Goal: Task Accomplishment & Management: Use online tool/utility

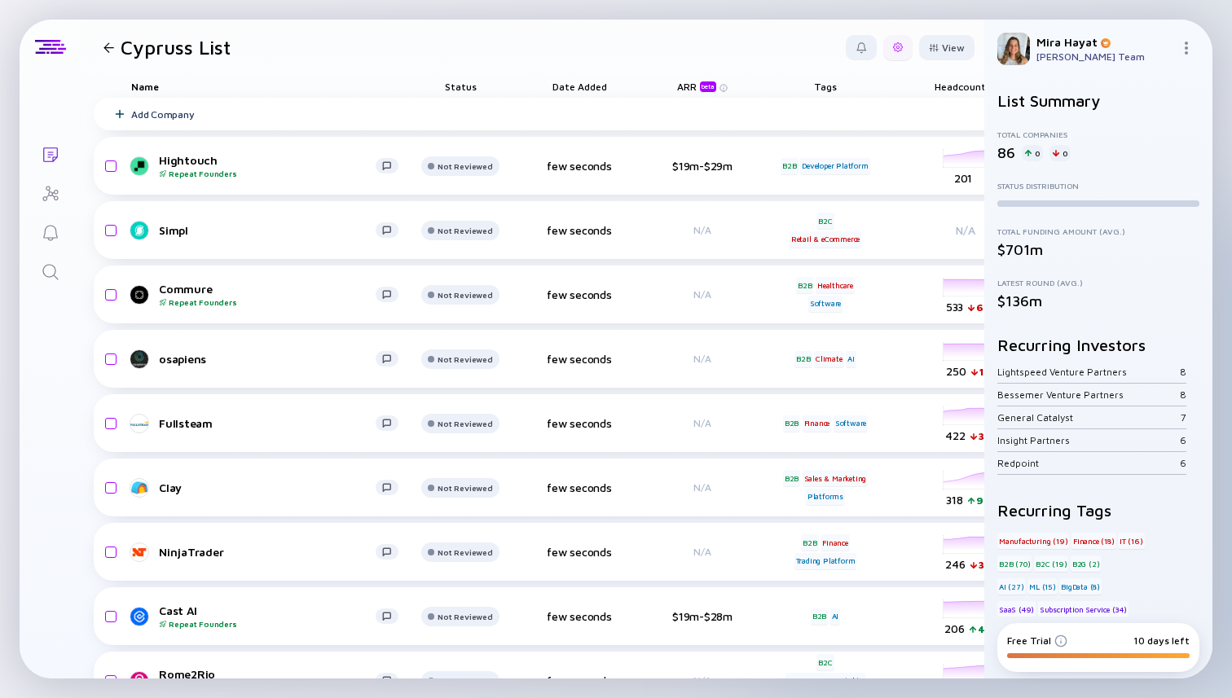
click at [904, 42] on div at bounding box center [897, 47] width 29 height 25
click at [856, 115] on div "Share" at bounding box center [848, 113] width 102 height 33
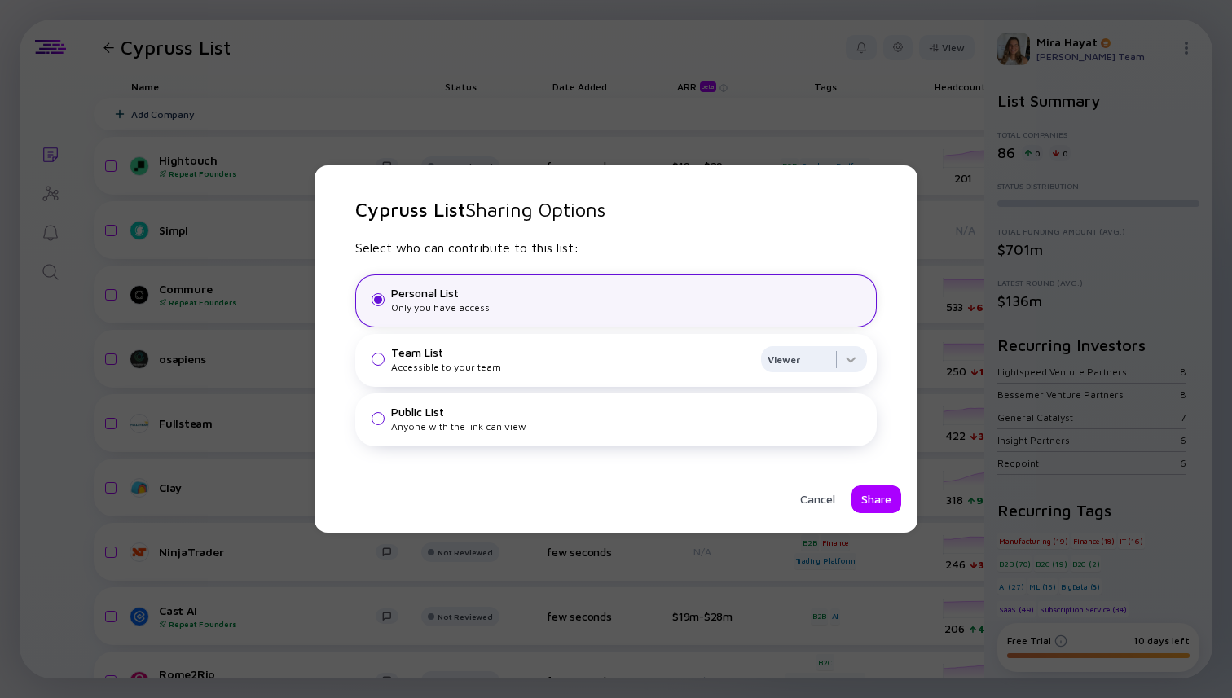
click at [551, 407] on div "Public List" at bounding box center [629, 412] width 476 height 14
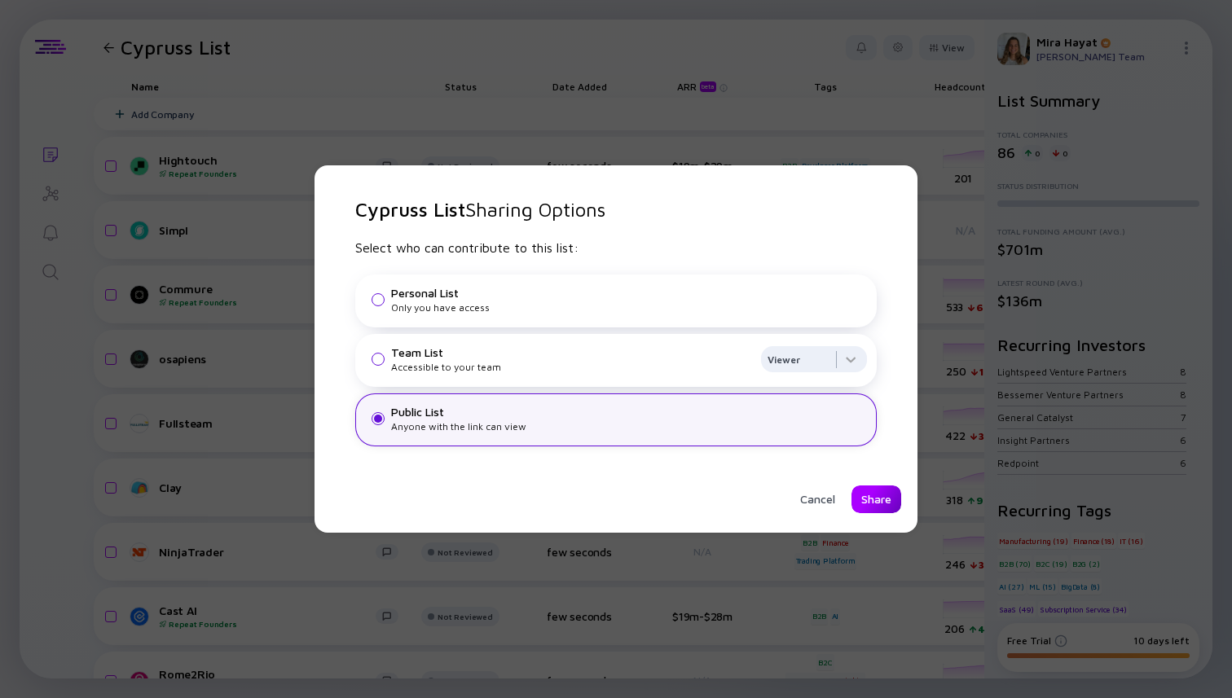
click at [862, 488] on div "Share" at bounding box center [876, 499] width 50 height 28
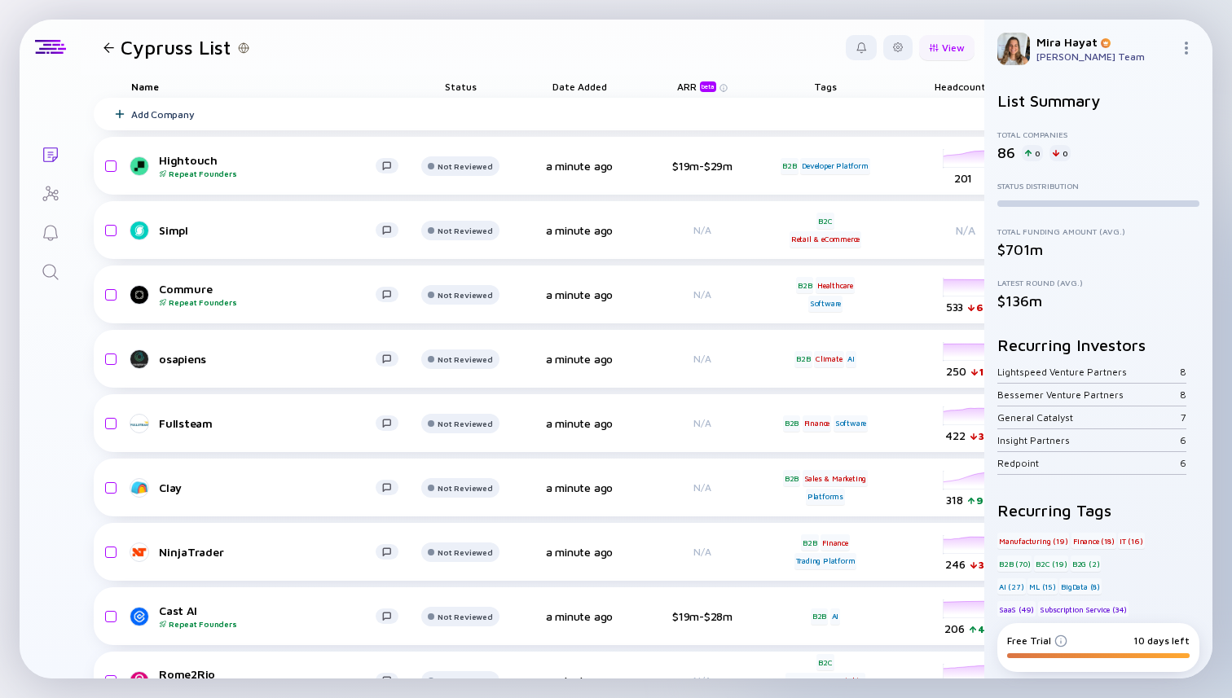
click at [952, 49] on div "View" at bounding box center [946, 47] width 55 height 25
click at [109, 48] on div at bounding box center [108, 47] width 11 height 11
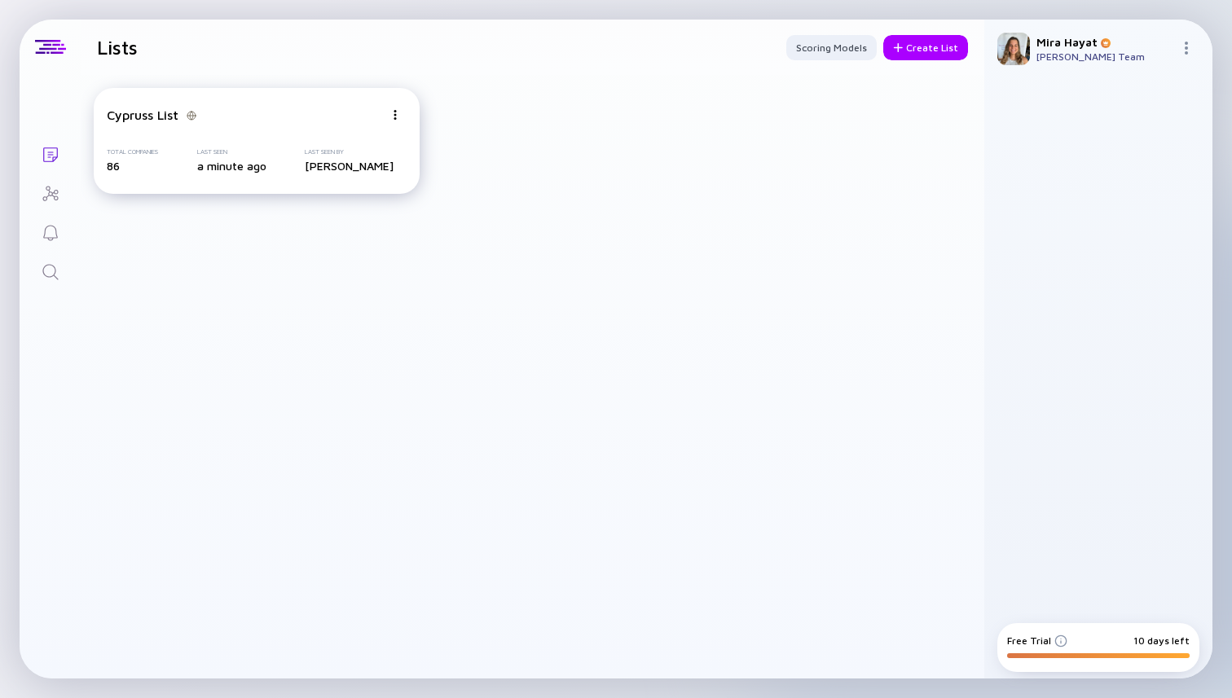
click at [381, 162] on div "[PERSON_NAME]" at bounding box center [349, 166] width 89 height 14
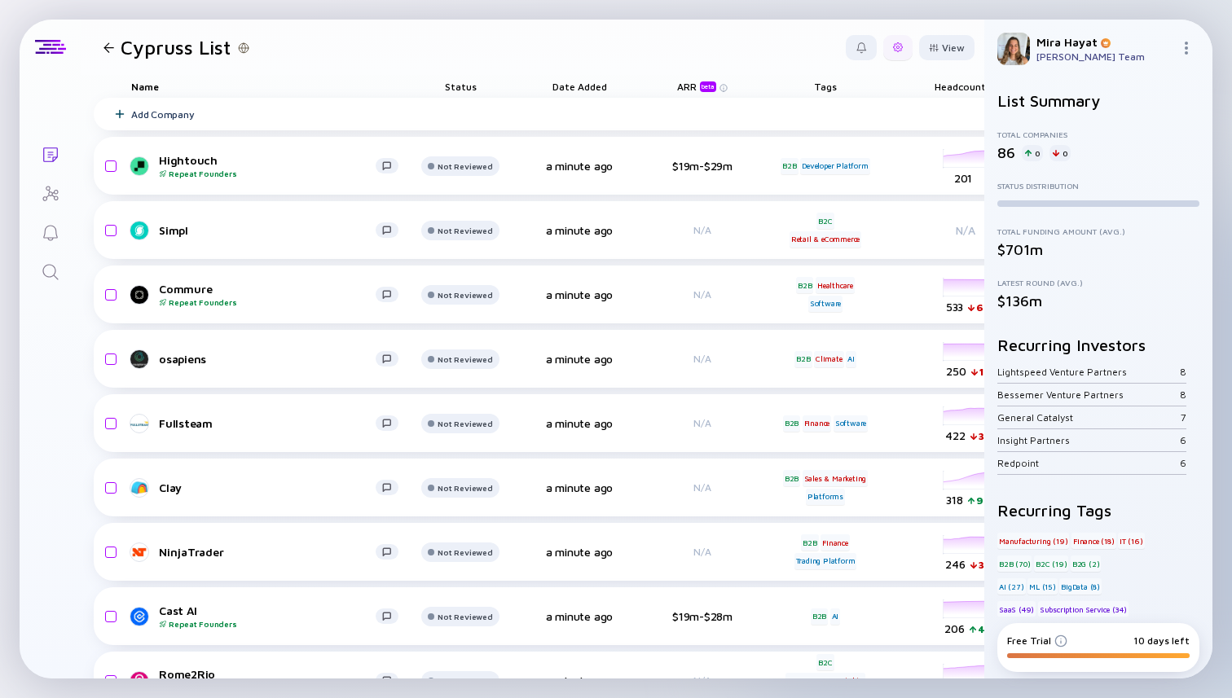
click at [903, 53] on div at bounding box center [897, 47] width 29 height 25
click at [834, 178] on div "Edit Filter" at bounding box center [848, 178] width 102 height 33
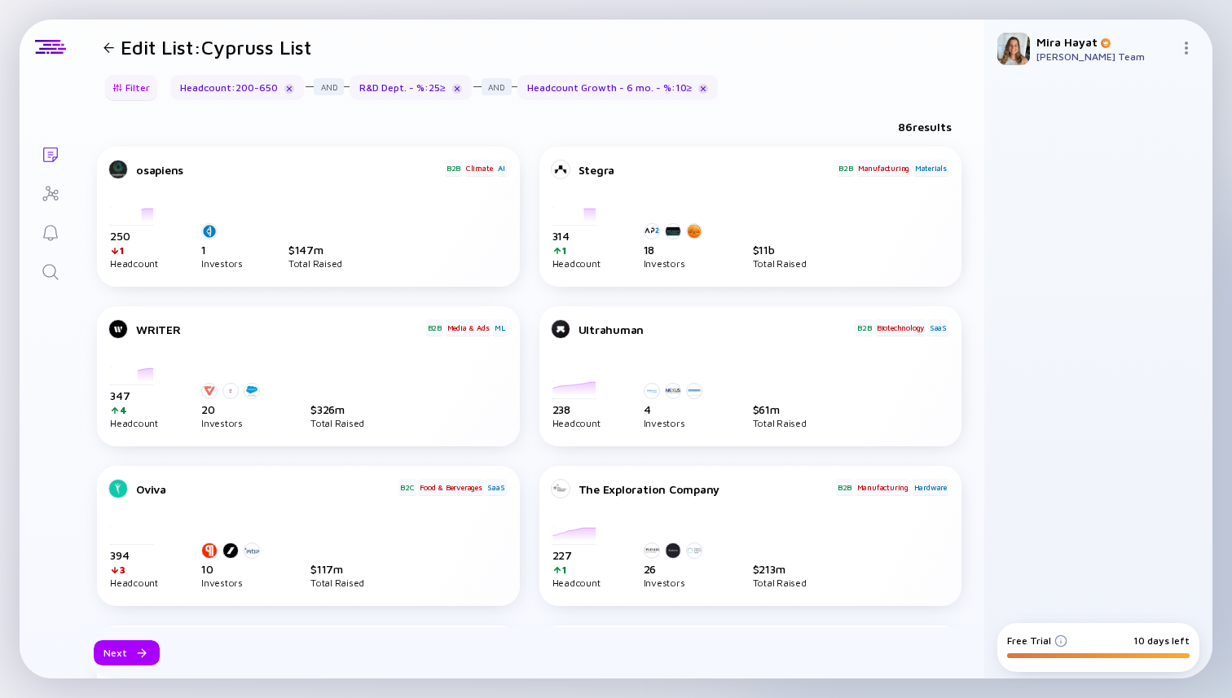
click at [137, 86] on div "Filter" at bounding box center [131, 87] width 57 height 25
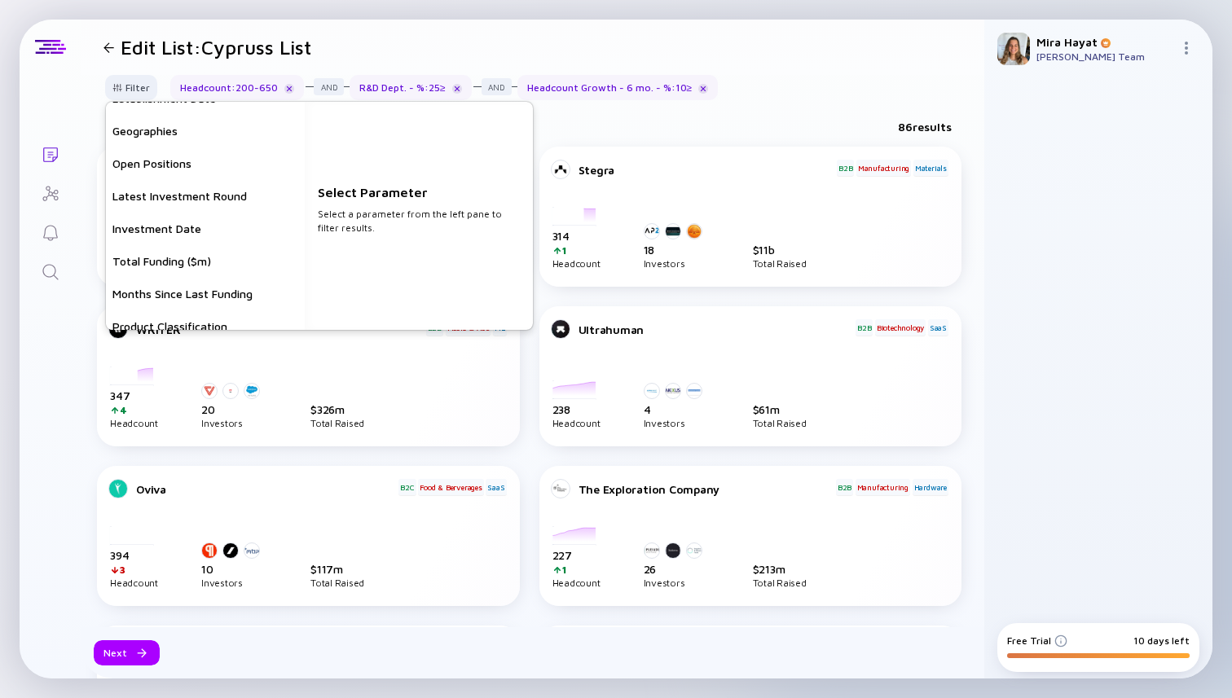
scroll to position [225, 0]
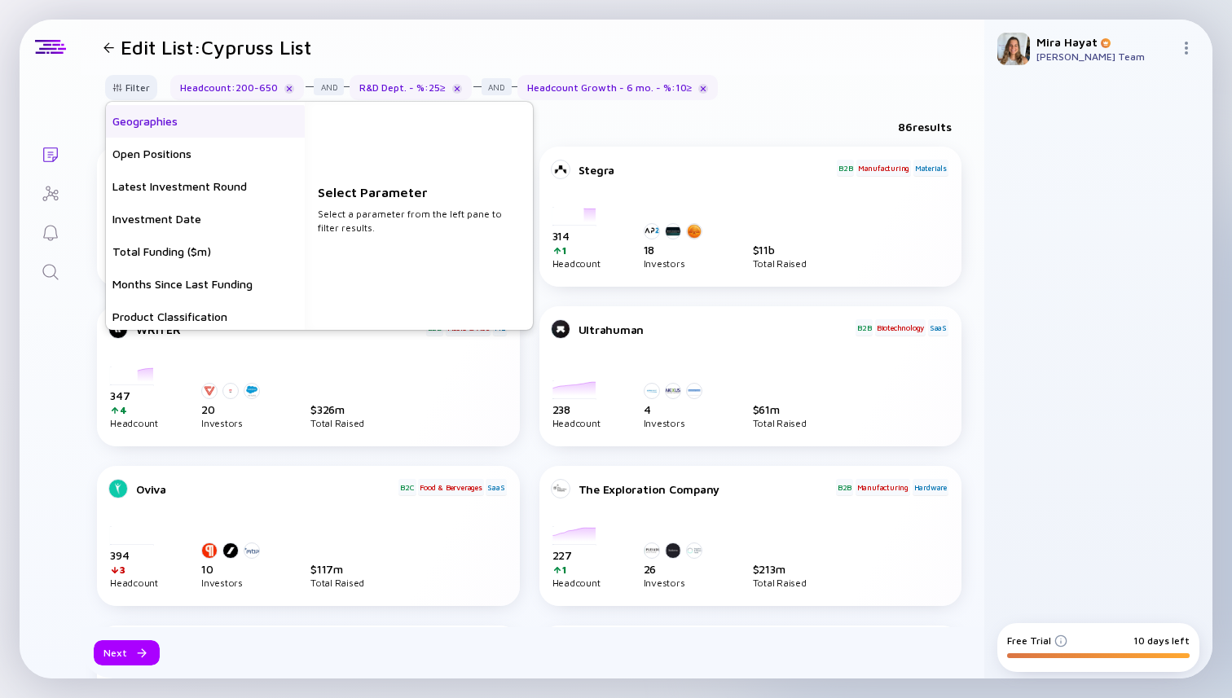
click at [212, 125] on div "Geographies" at bounding box center [205, 121] width 199 height 33
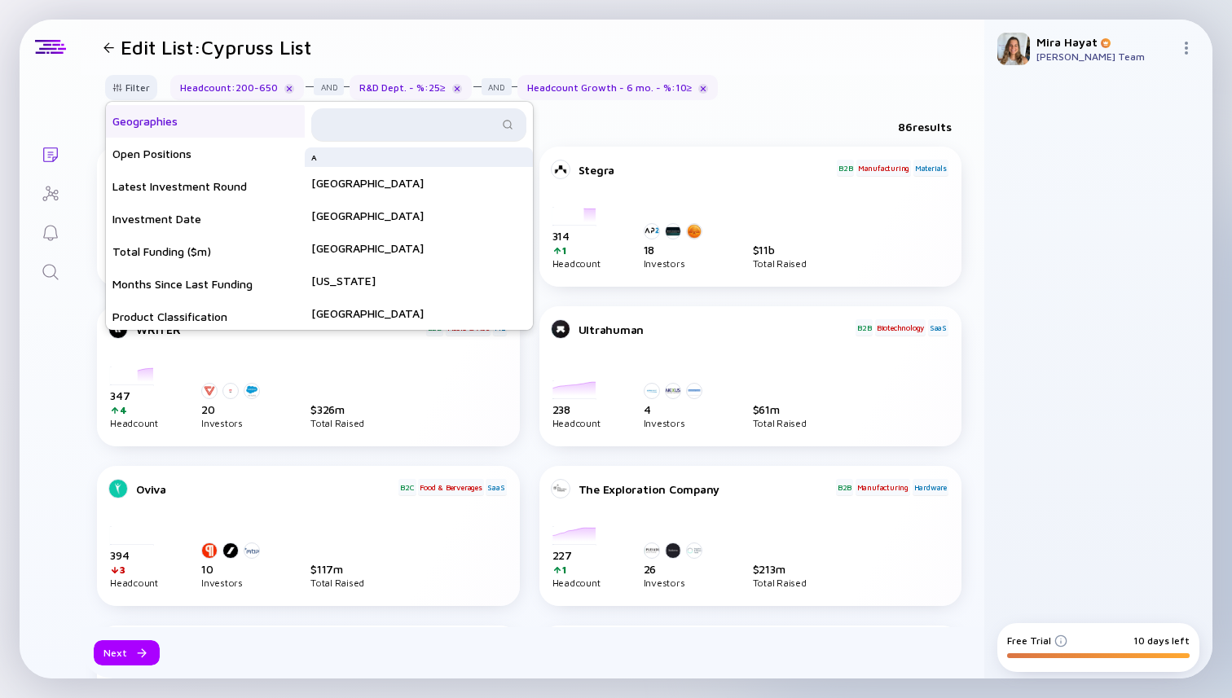
click at [349, 116] on div at bounding box center [418, 124] width 215 height 33
click at [388, 119] on input "text" at bounding box center [409, 124] width 177 height 16
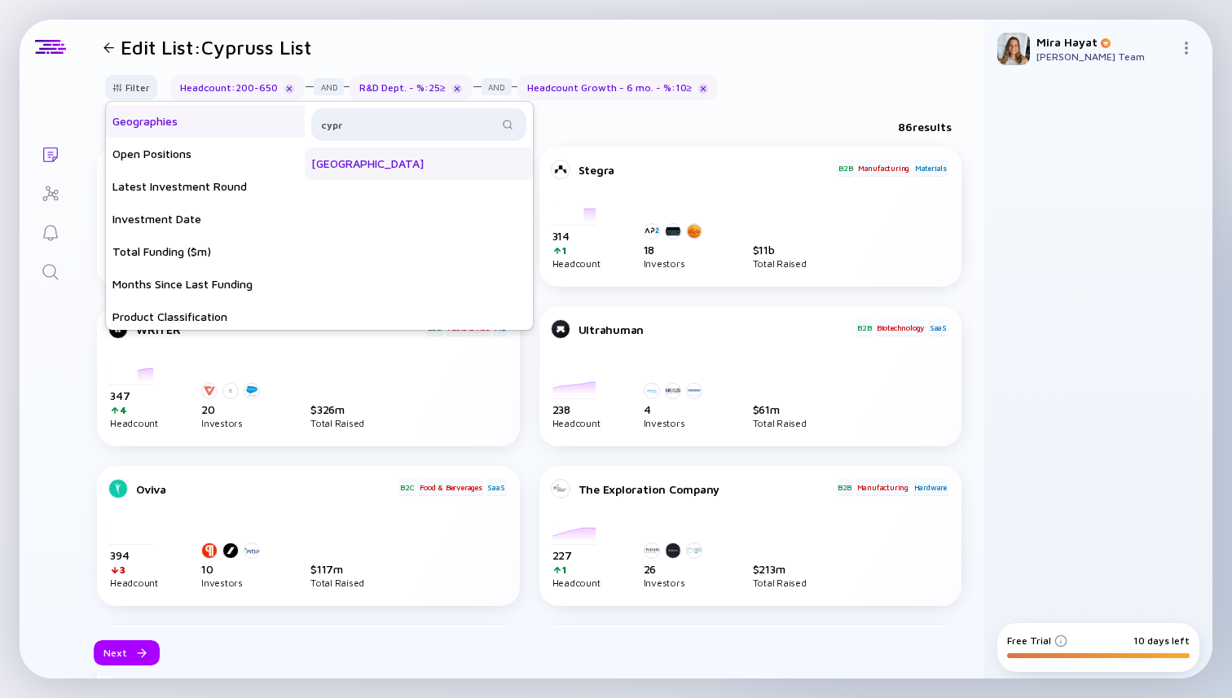
click at [419, 153] on div "[GEOGRAPHIC_DATA]" at bounding box center [419, 163] width 228 height 33
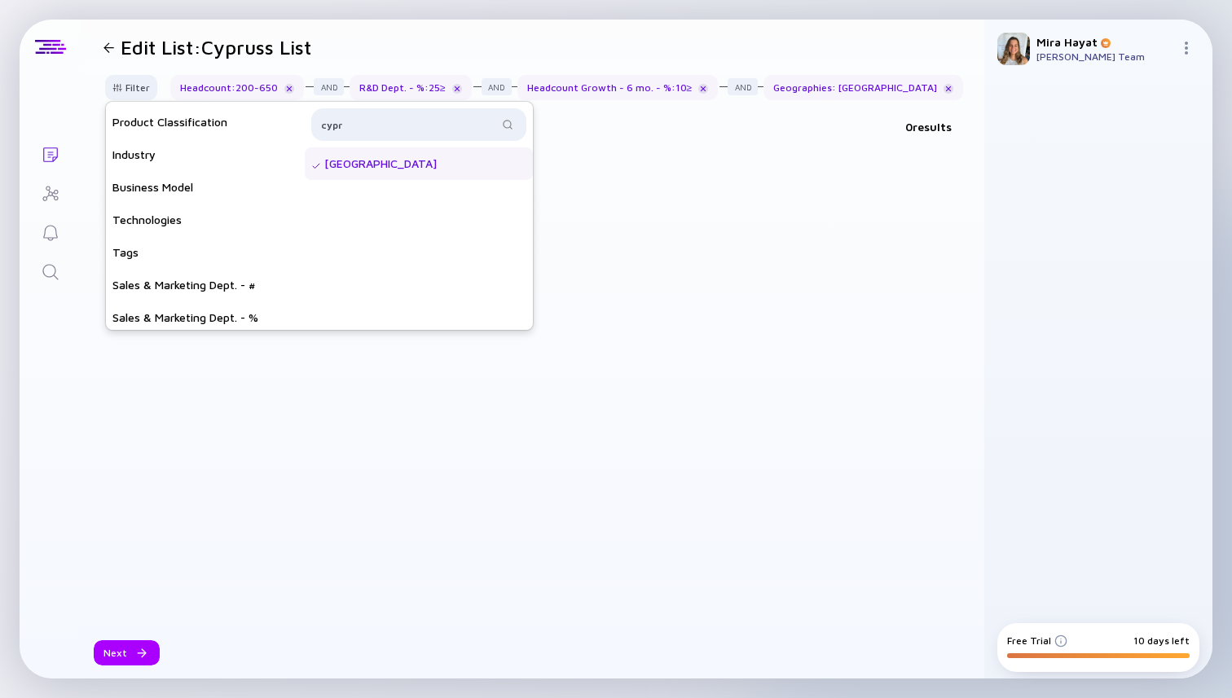
scroll to position [456, 0]
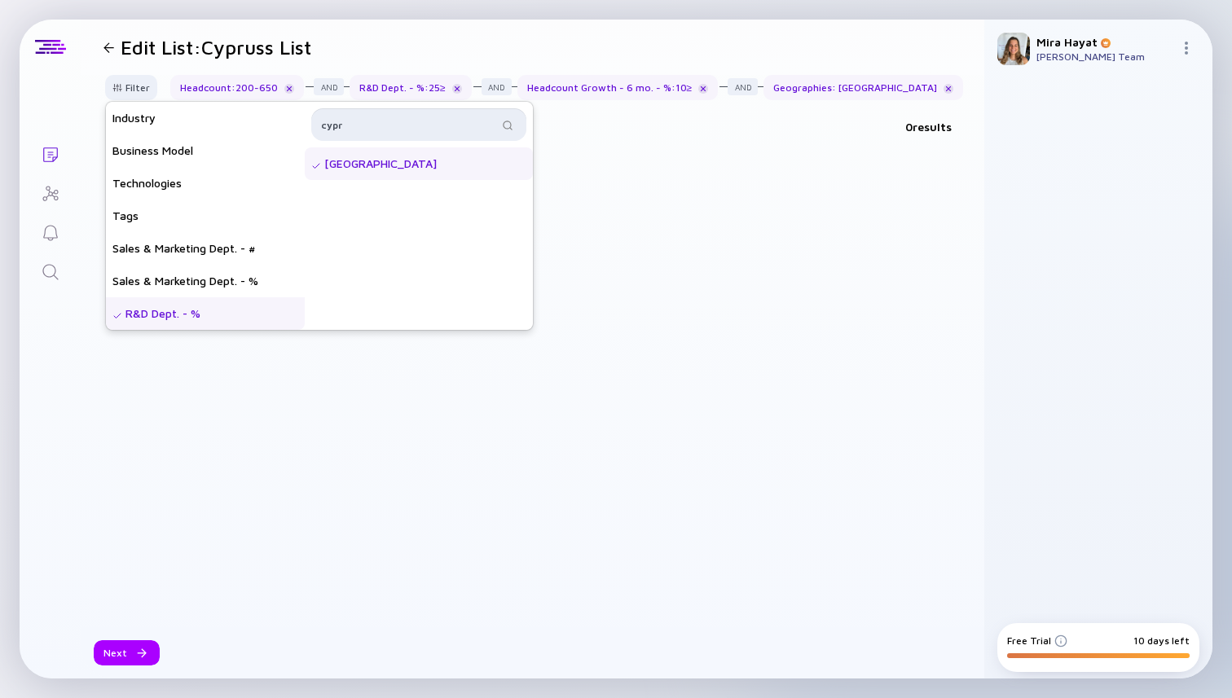
click at [490, 128] on input "cypr" at bounding box center [409, 124] width 177 height 16
type input "c"
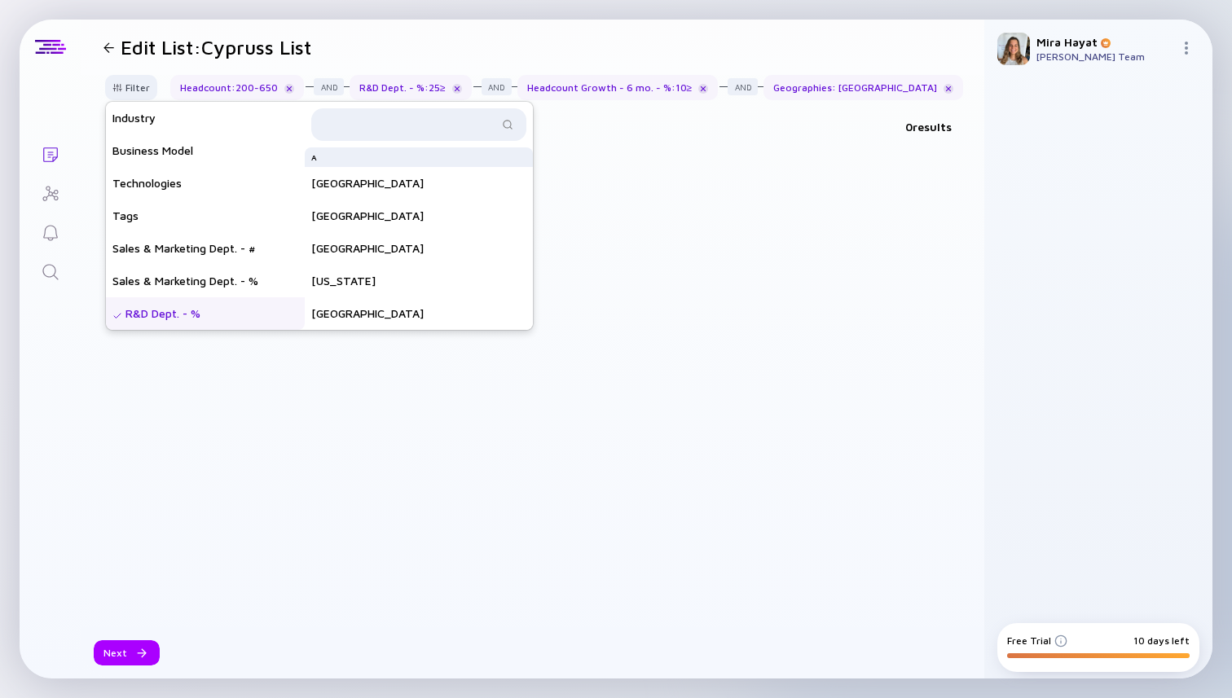
click at [251, 318] on div "R&D Dept. - %" at bounding box center [205, 313] width 199 height 33
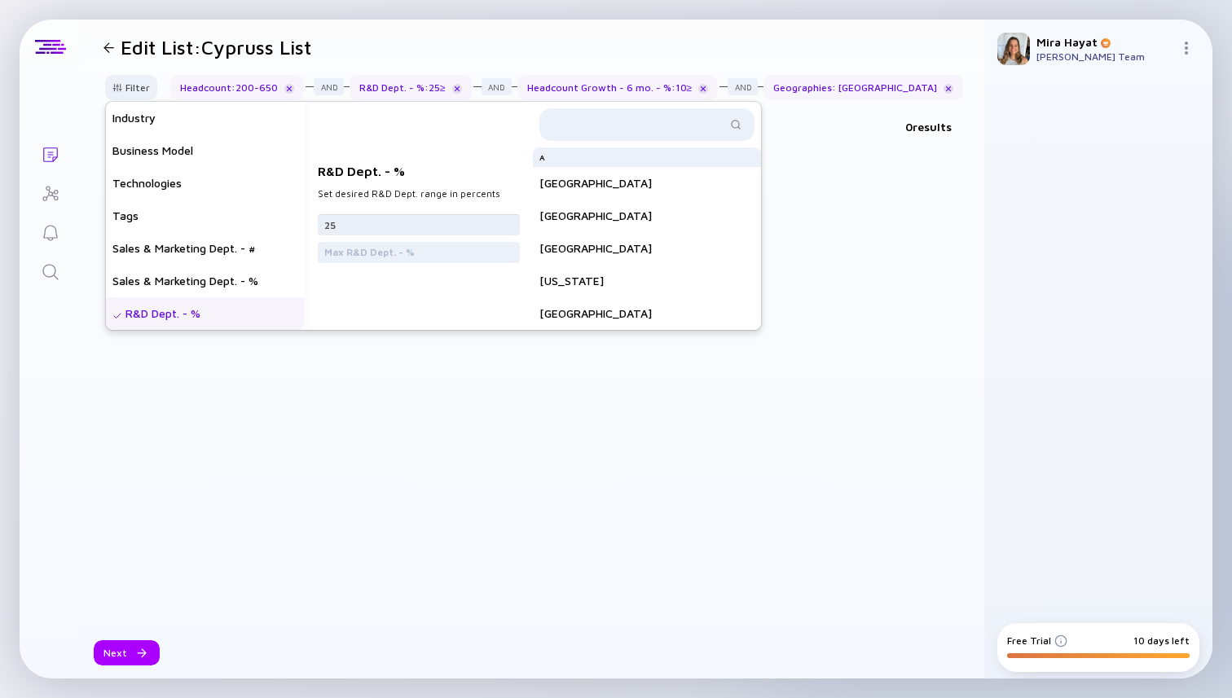
click at [436, 230] on input "25" at bounding box center [418, 225] width 189 height 16
type input "2"
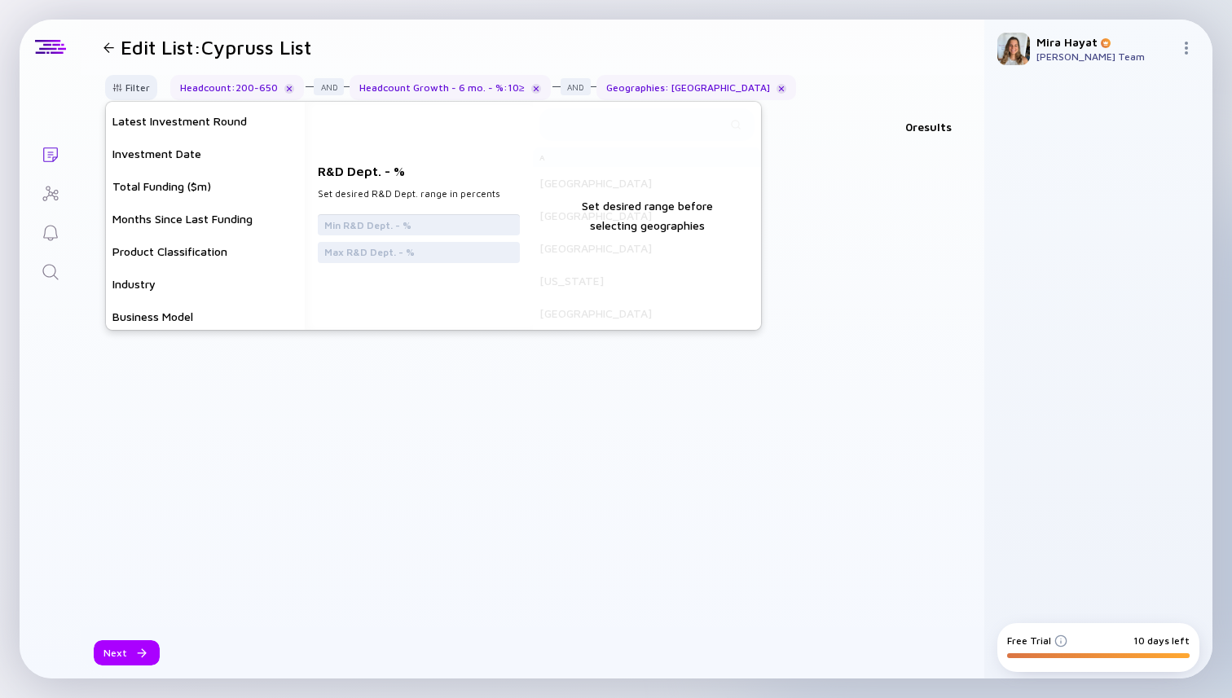
scroll to position [0, 0]
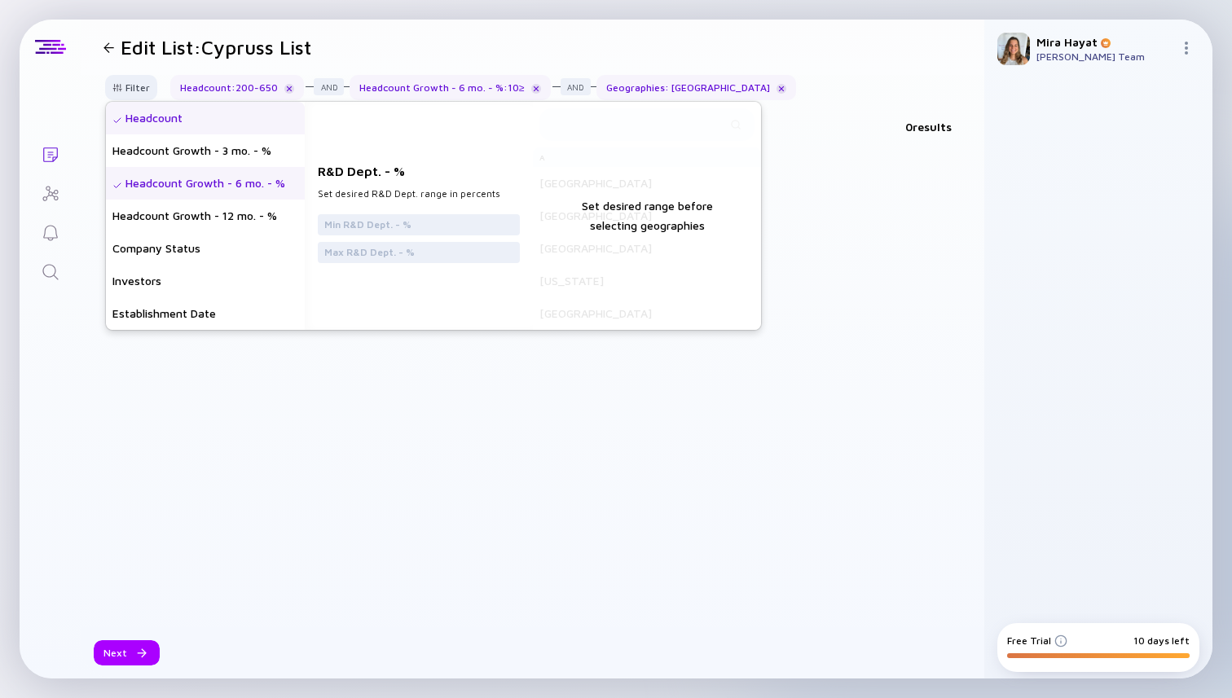
click at [258, 187] on div "Headcount Growth - 6 mo. - %" at bounding box center [205, 183] width 199 height 33
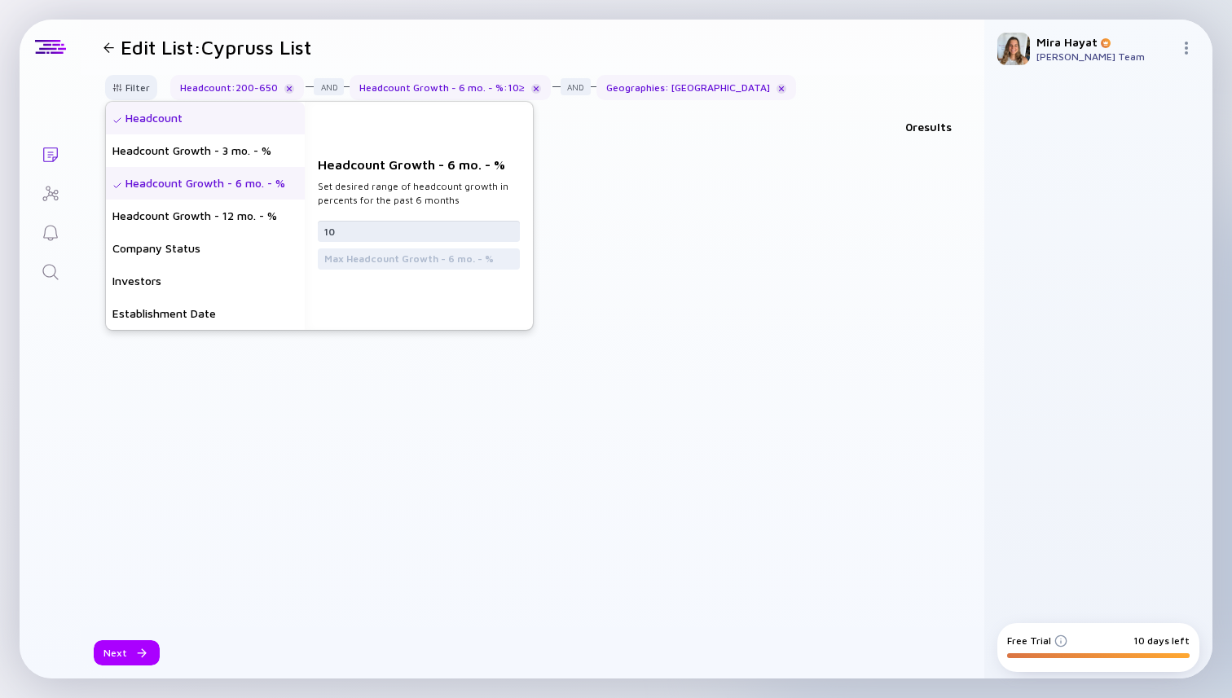
click at [351, 223] on input "10" at bounding box center [418, 231] width 189 height 16
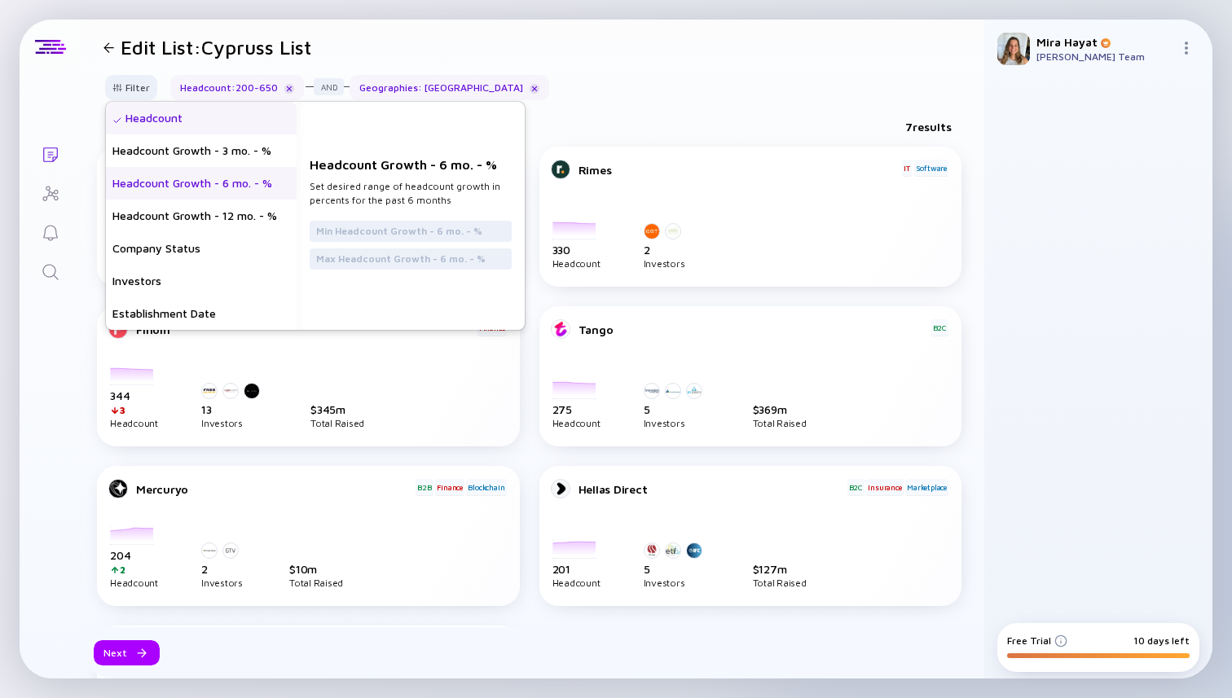
click at [238, 121] on div "Headcount" at bounding box center [201, 118] width 191 height 33
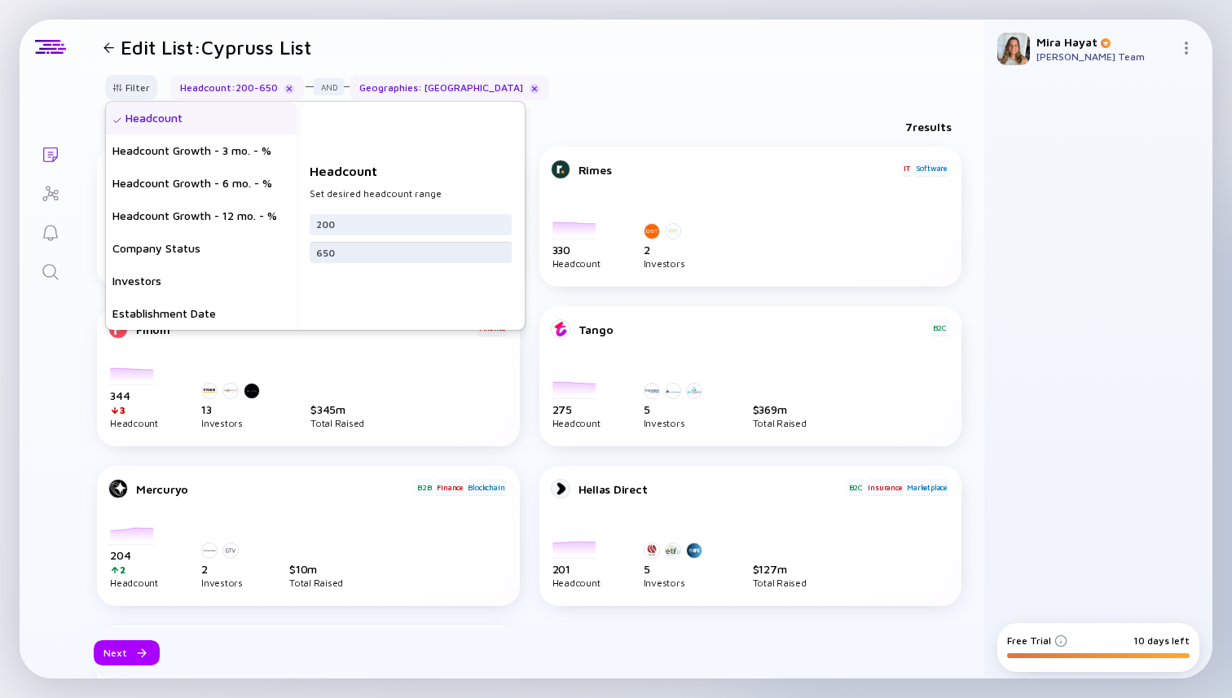
click at [340, 246] on input "650" at bounding box center [410, 252] width 189 height 16
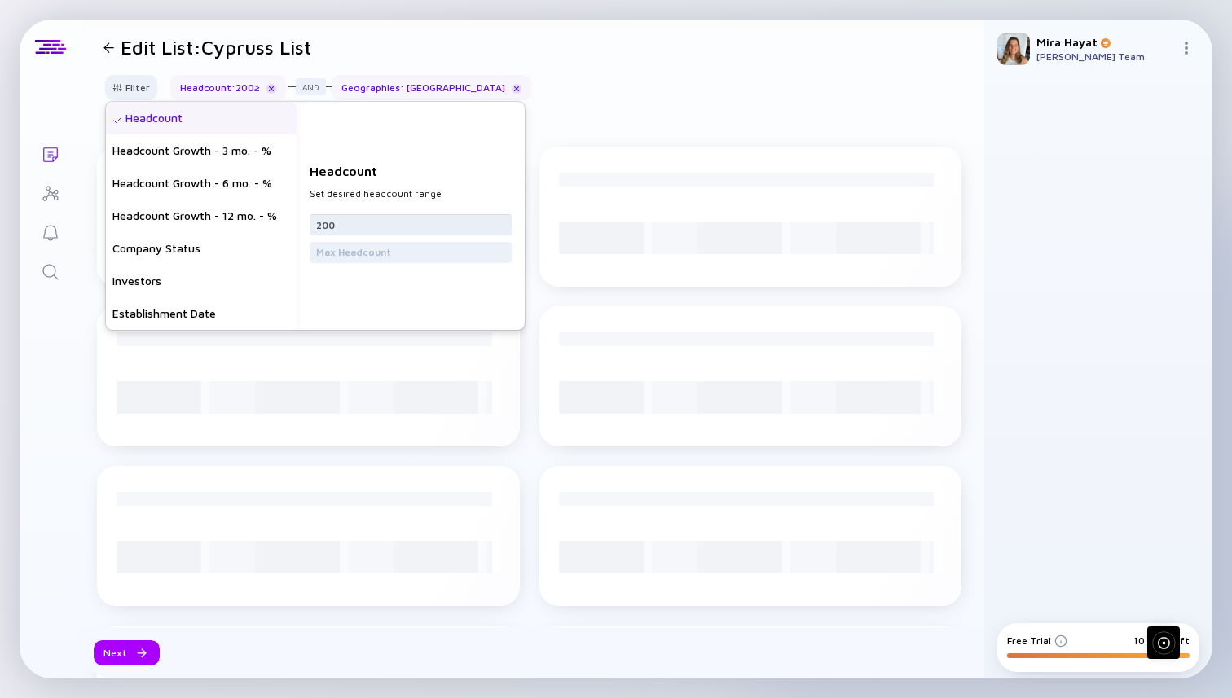
click at [340, 231] on input "200" at bounding box center [410, 225] width 189 height 16
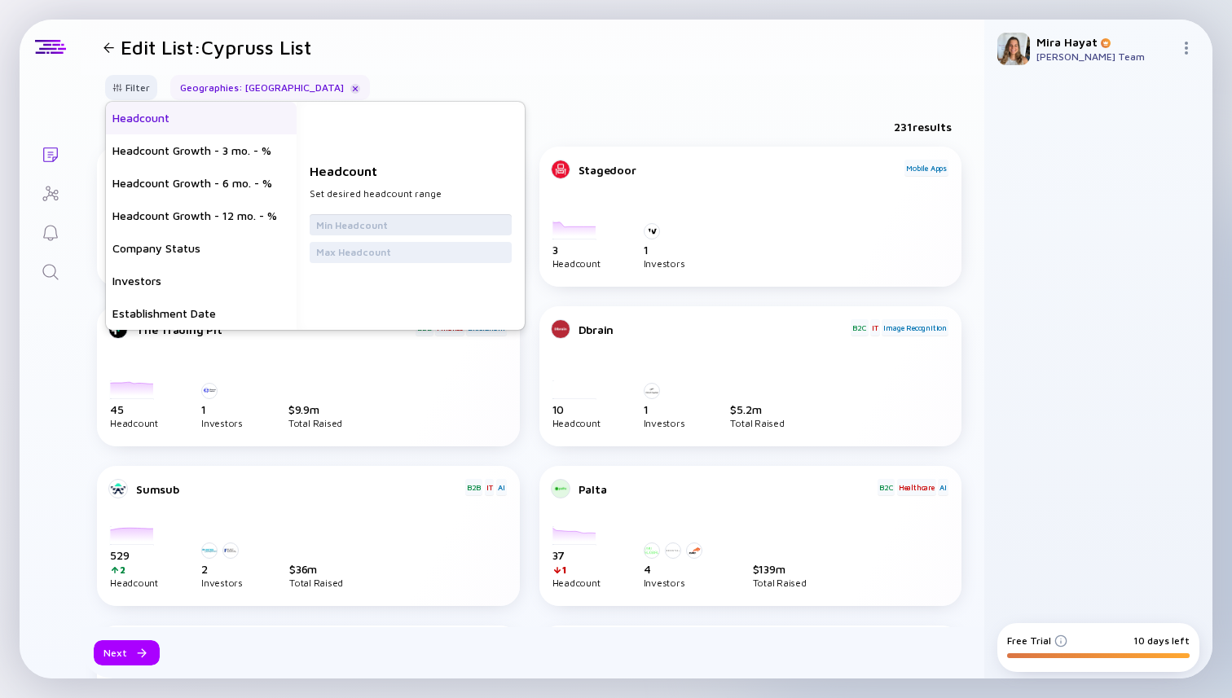
click at [457, 224] on input "text" at bounding box center [410, 225] width 189 height 16
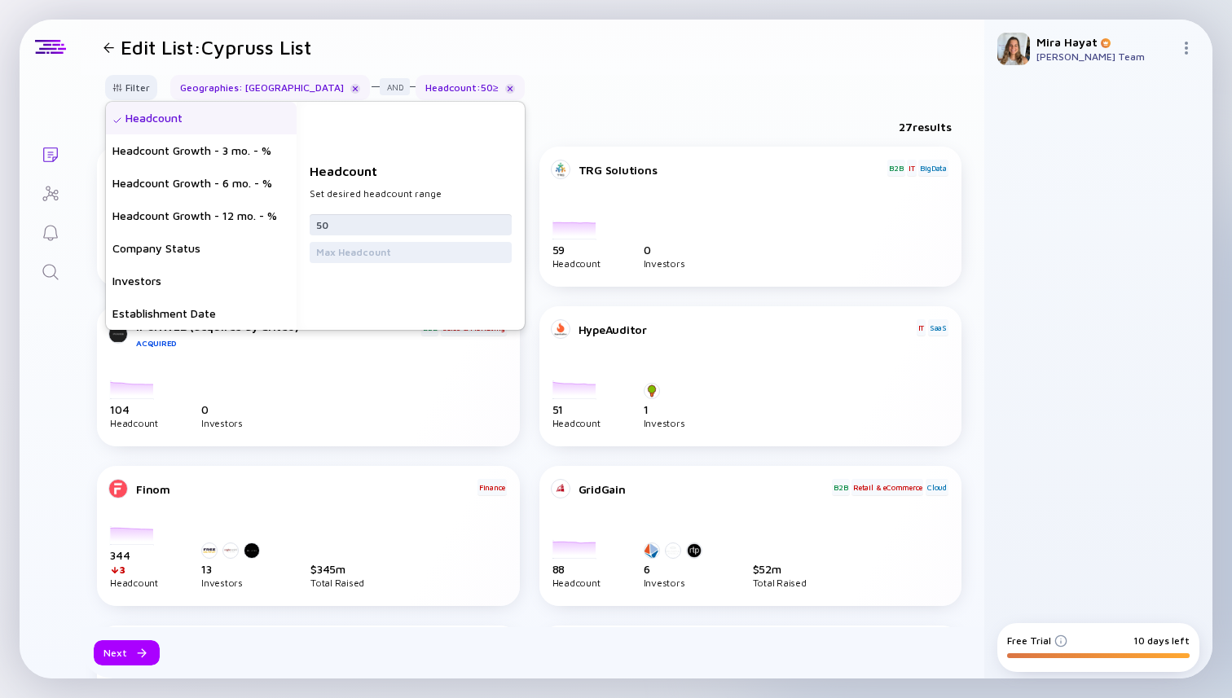
type input "50"
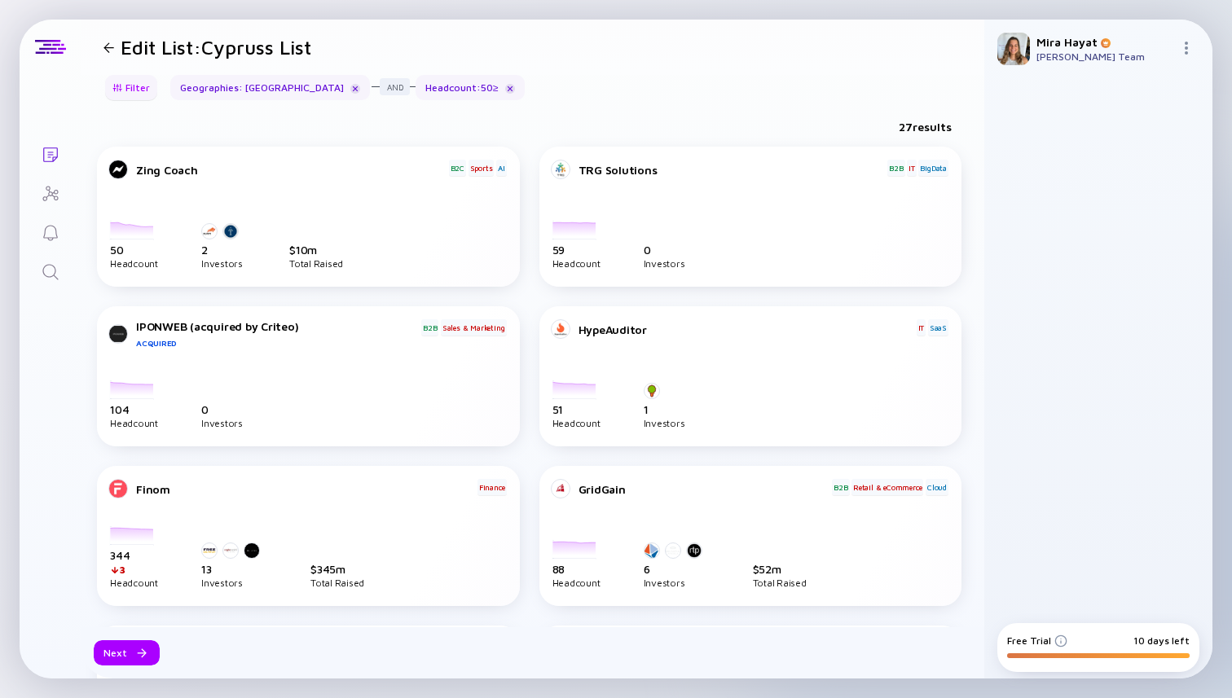
click at [126, 77] on div "Filter" at bounding box center [131, 87] width 57 height 25
click at [134, 88] on div "Filter" at bounding box center [131, 87] width 57 height 25
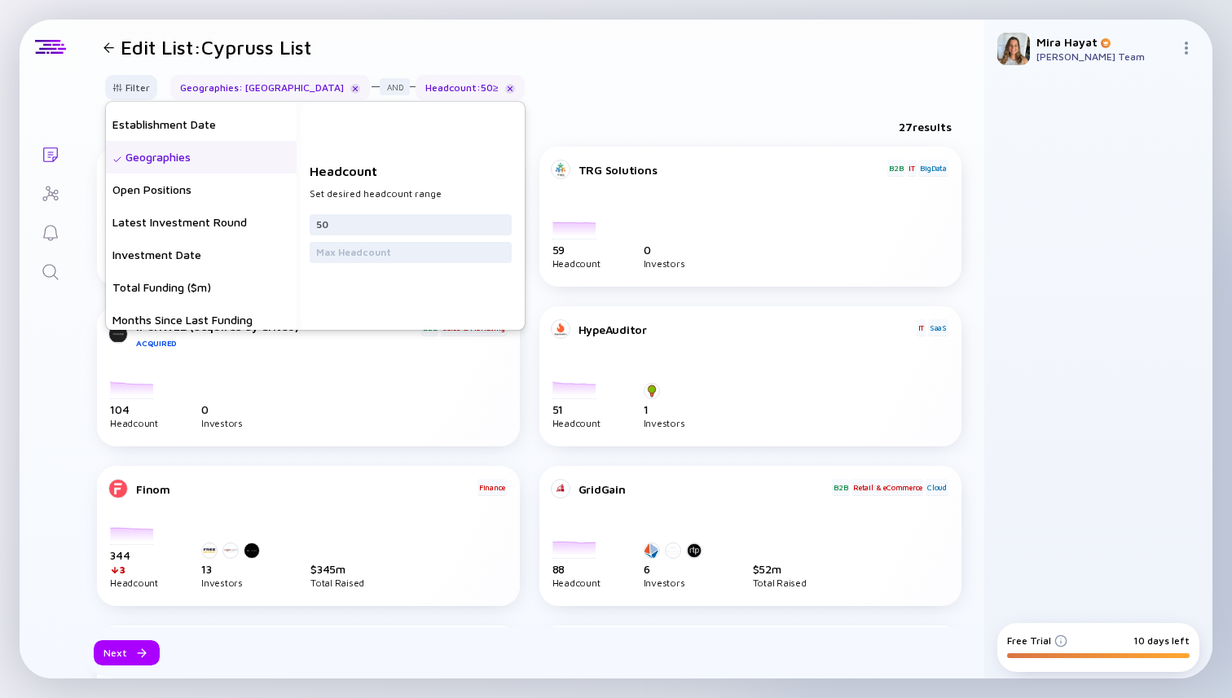
scroll to position [180, 0]
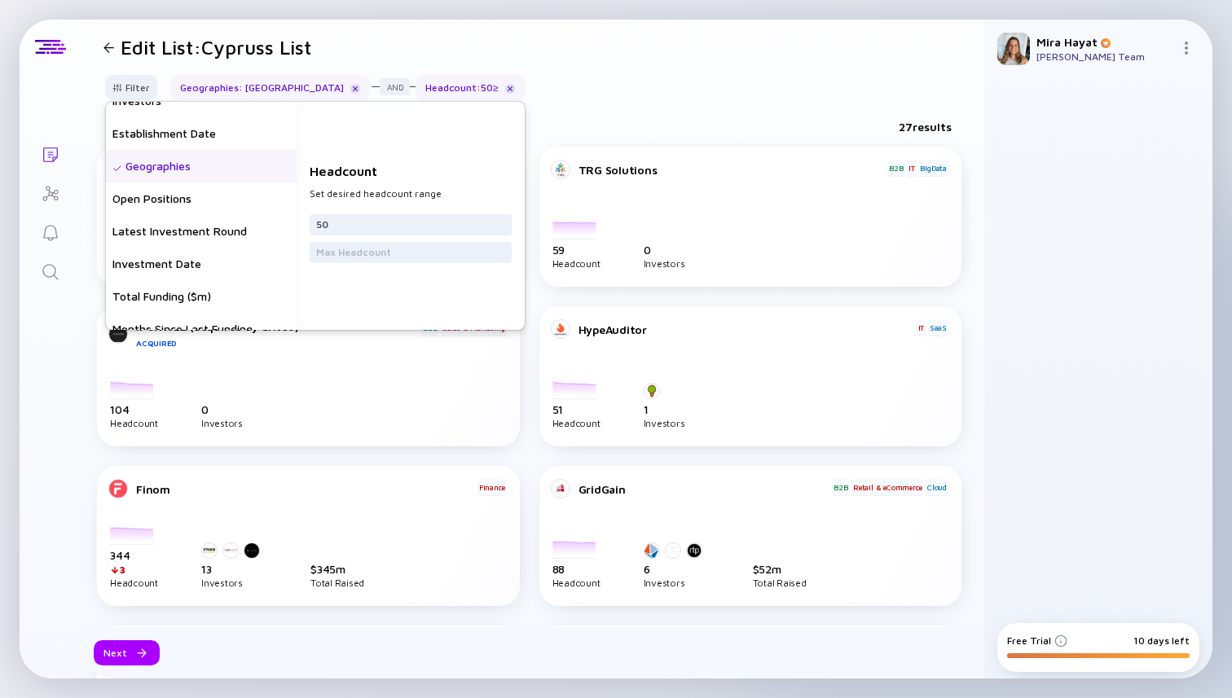
click at [203, 174] on div "Geographies" at bounding box center [201, 166] width 191 height 33
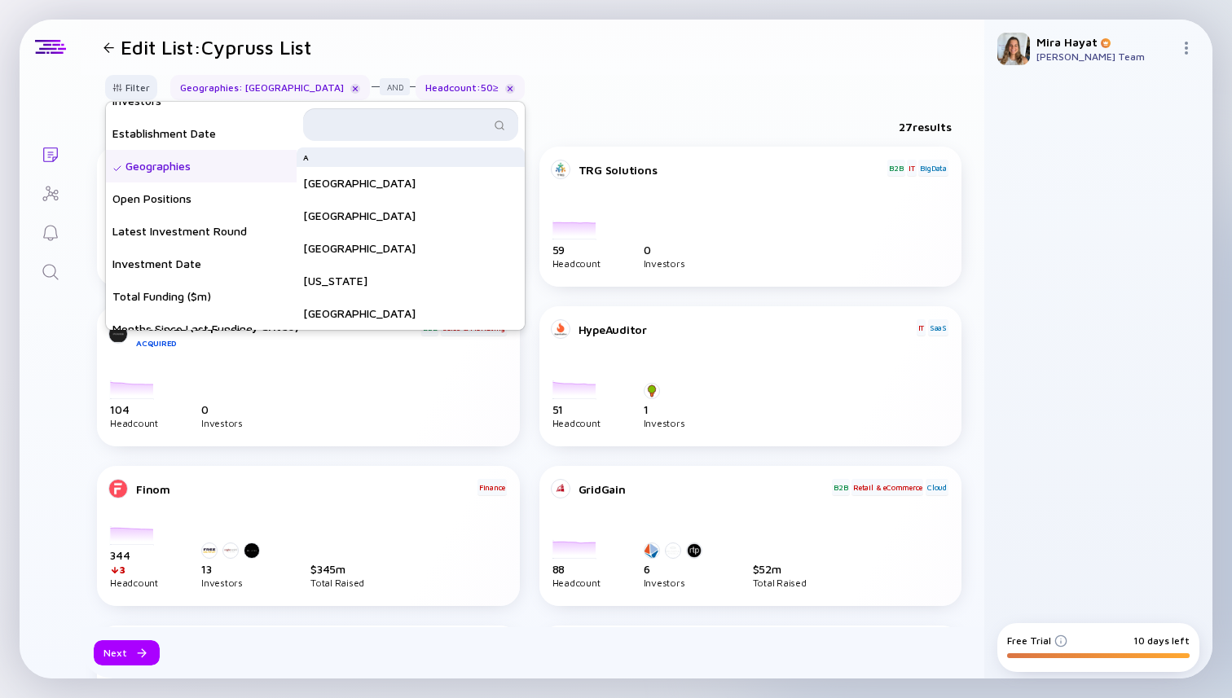
click at [354, 119] on input "text" at bounding box center [401, 124] width 177 height 16
type input "c"
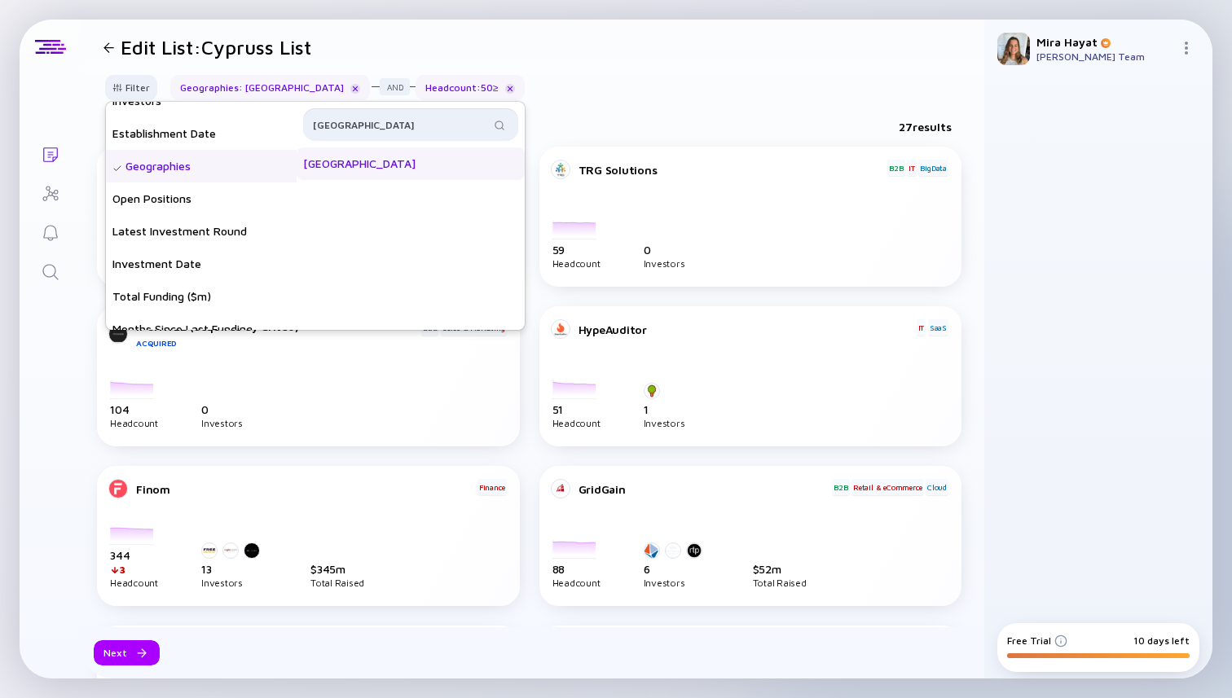
type input "[GEOGRAPHIC_DATA]"
click at [364, 168] on div "[GEOGRAPHIC_DATA]" at bounding box center [410, 163] width 228 height 33
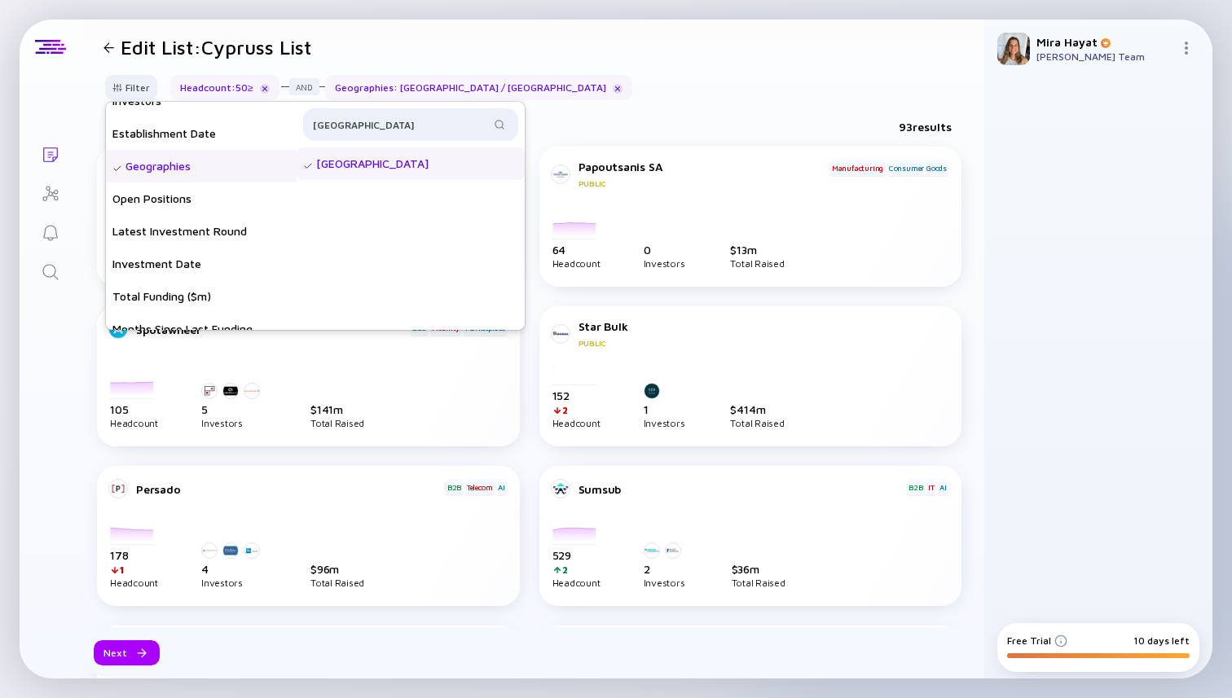
click at [556, 94] on div "Filter Headcount Headcount Growth - 3 mo. - % Headcount Growth - 6 mo. - % Head…" at bounding box center [532, 94] width 903 height 38
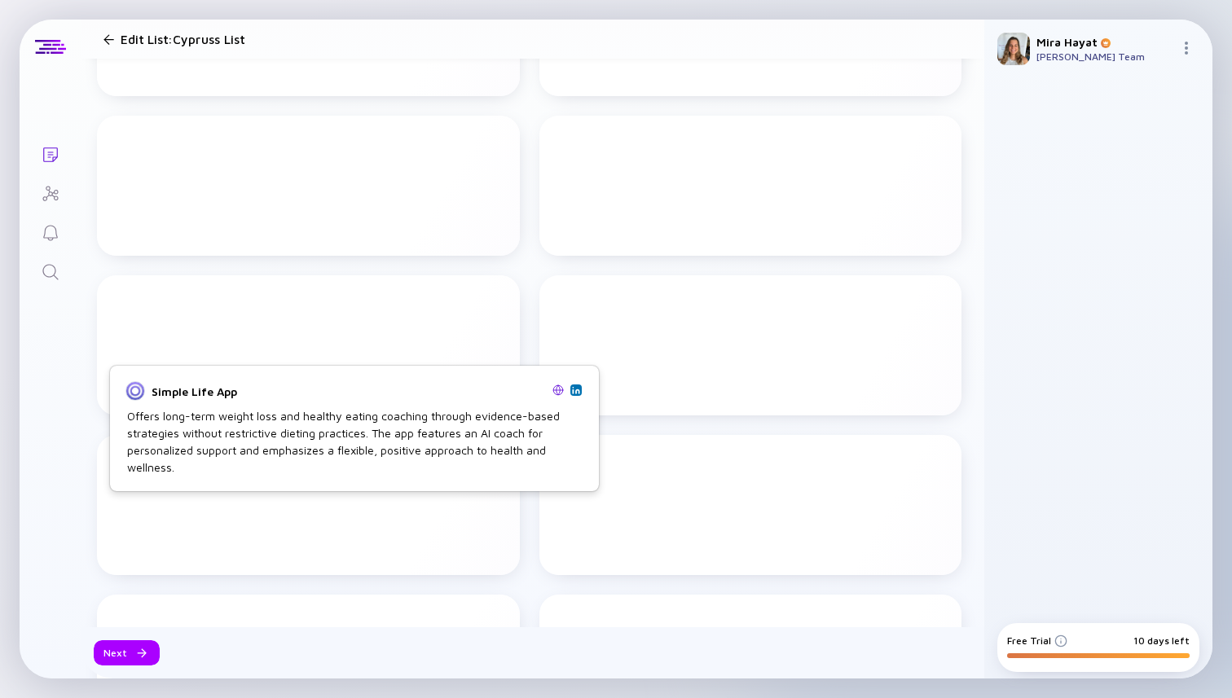
scroll to position [0, 0]
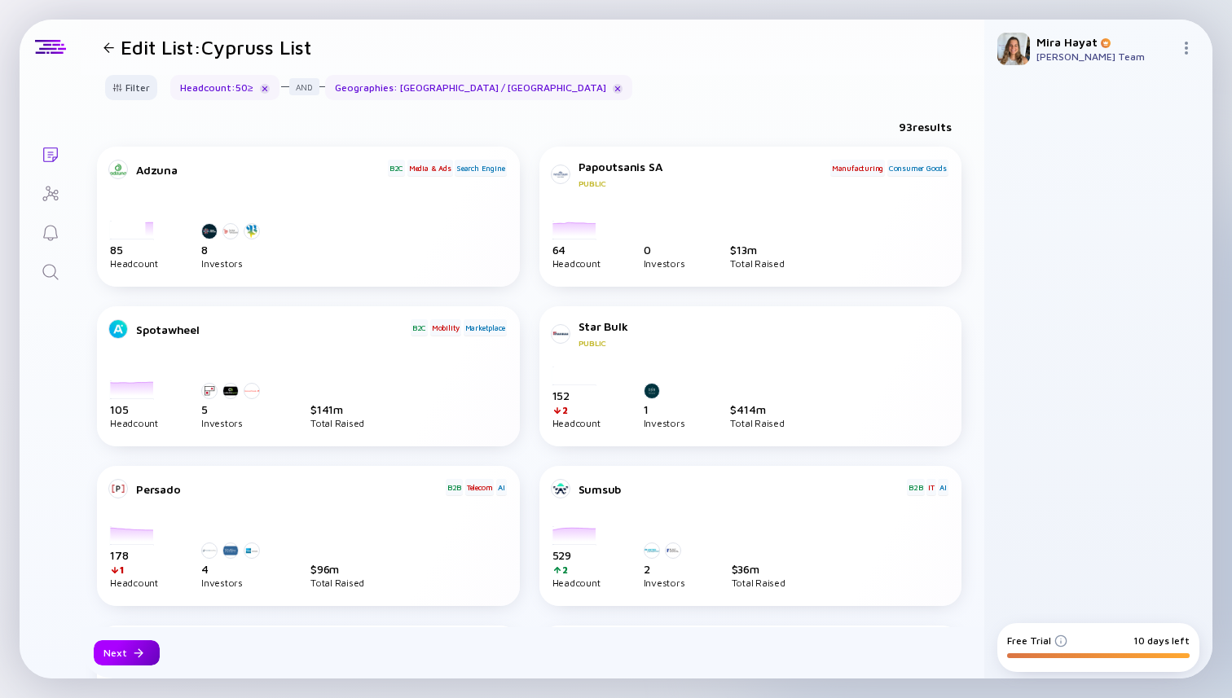
click at [124, 649] on div "Next" at bounding box center [127, 652] width 66 height 25
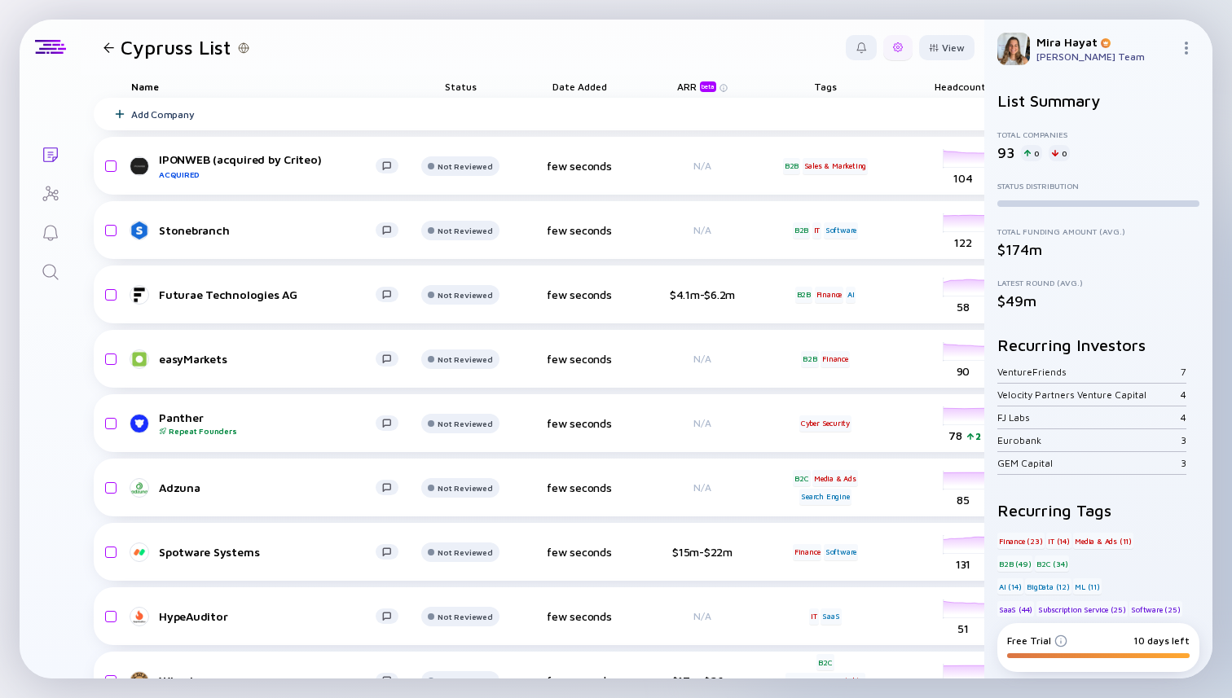
click at [892, 40] on div at bounding box center [897, 47] width 29 height 25
click at [841, 118] on div "Share" at bounding box center [848, 113] width 102 height 33
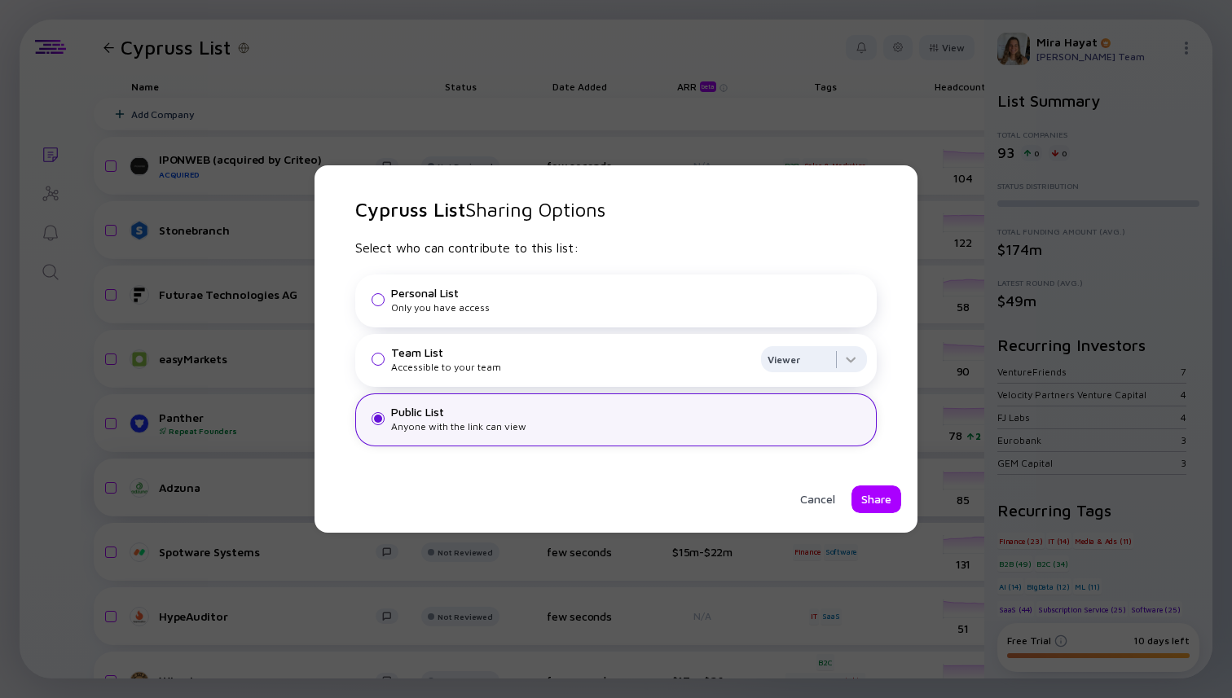
click at [867, 495] on div "Share" at bounding box center [876, 499] width 50 height 28
